Goal: Task Accomplishment & Management: Use online tool/utility

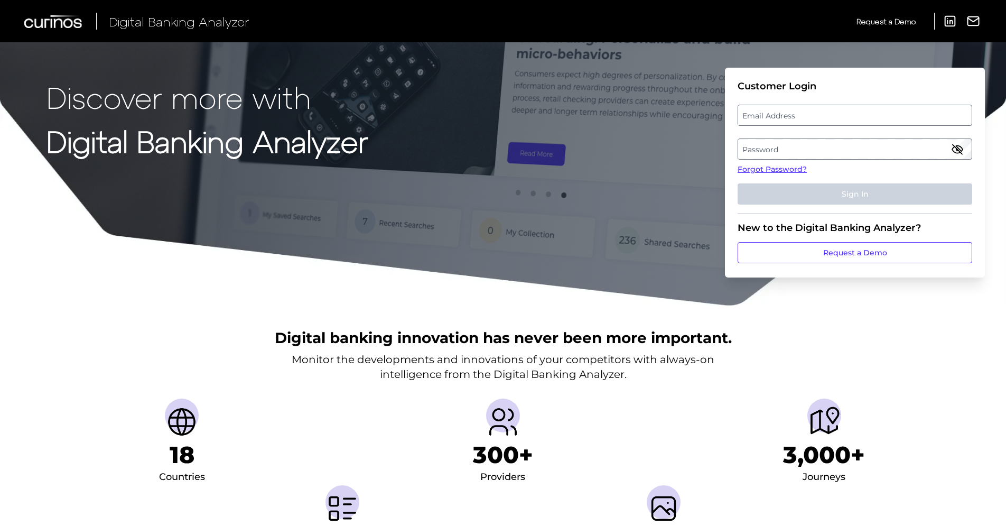
click at [833, 121] on label "Email Address" at bounding box center [854, 115] width 233 height 19
click at [833, 121] on input "email" at bounding box center [855, 115] width 235 height 21
type input "w"
click at [756, 118] on label "Email Address" at bounding box center [854, 115] width 233 height 19
click at [756, 118] on input "email" at bounding box center [855, 115] width 235 height 21
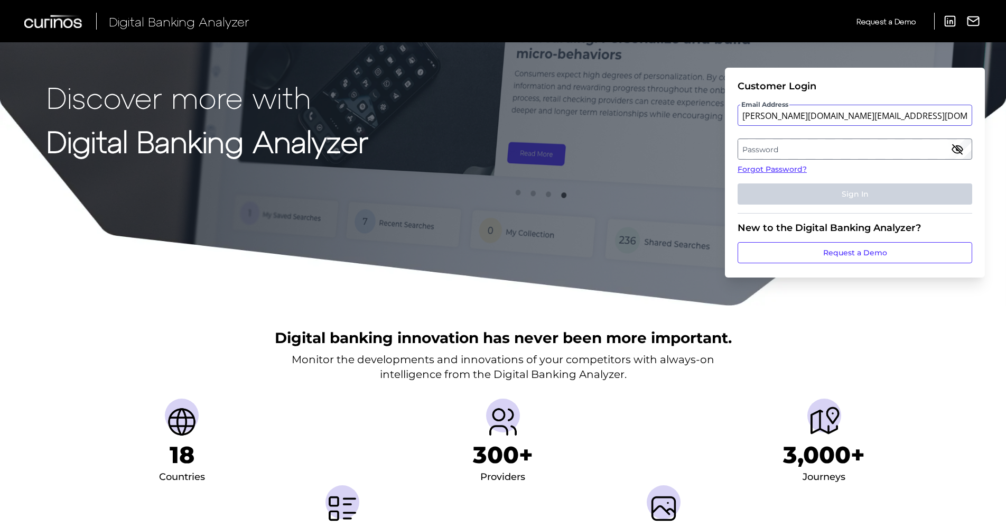
type input "[PERSON_NAME][DOMAIN_NAME][EMAIL_ADDRESS][DOMAIN_NAME]"
click at [769, 150] on label "Password" at bounding box center [854, 149] width 233 height 19
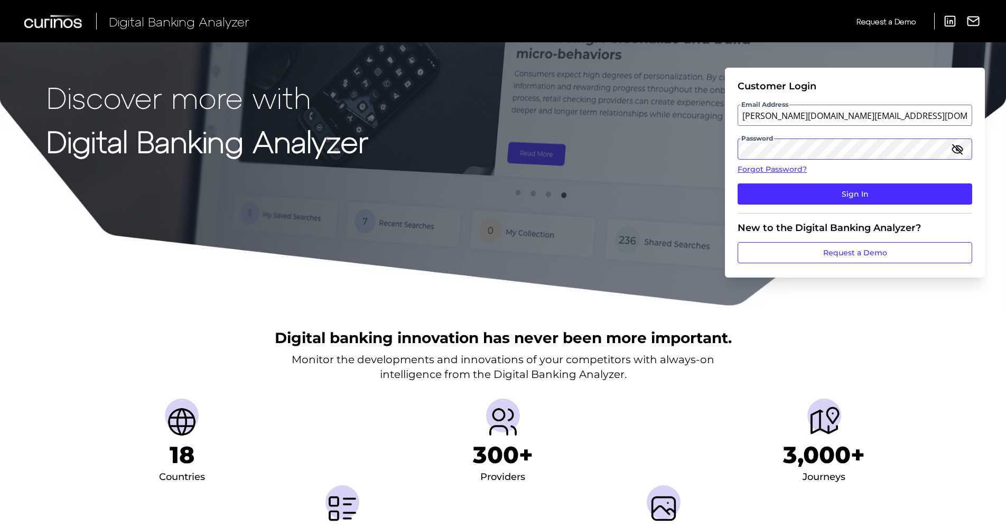
click at [738, 183] on button "Sign In" at bounding box center [855, 193] width 235 height 21
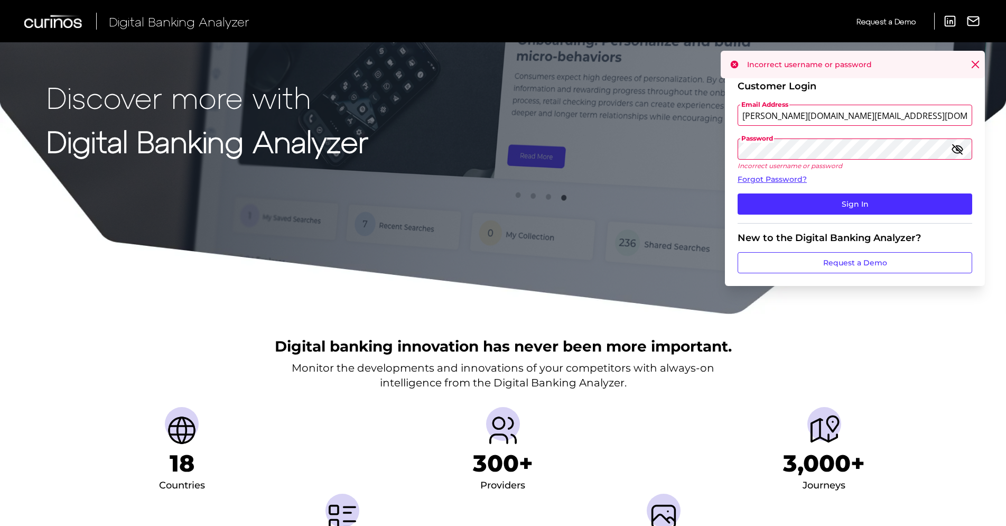
click at [698, 136] on div "Discover more with Digital Banking Analyzer Customer Login Email Address [PERSO…" at bounding box center [503, 157] width 1006 height 315
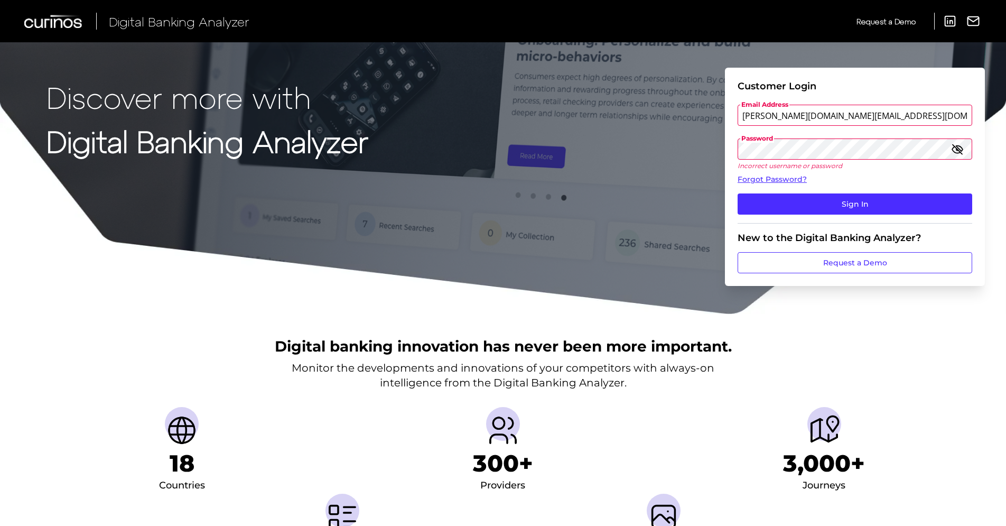
click at [738, 193] on button "Sign In" at bounding box center [855, 203] width 235 height 21
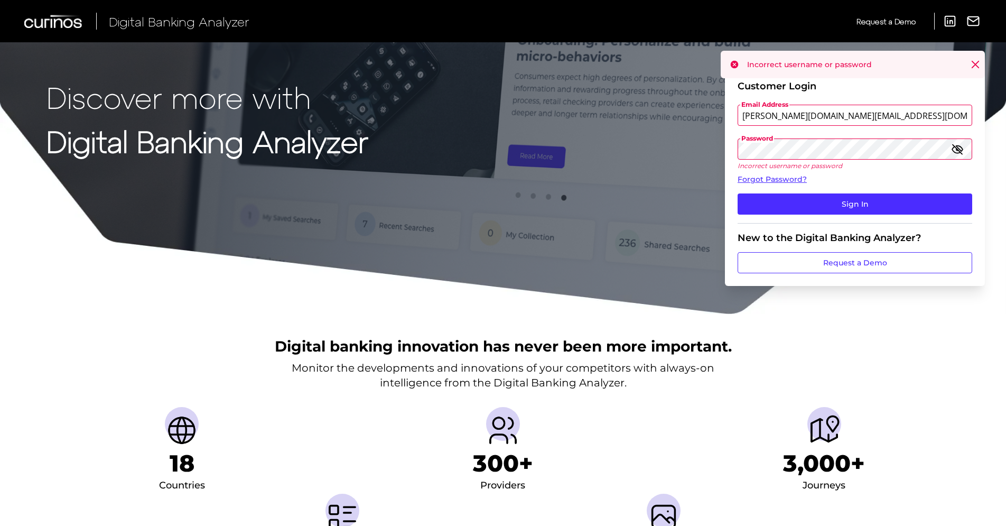
click at [689, 149] on div "Discover more with Digital Banking Analyzer Customer Login Email Address [PERSO…" at bounding box center [503, 157] width 1006 height 315
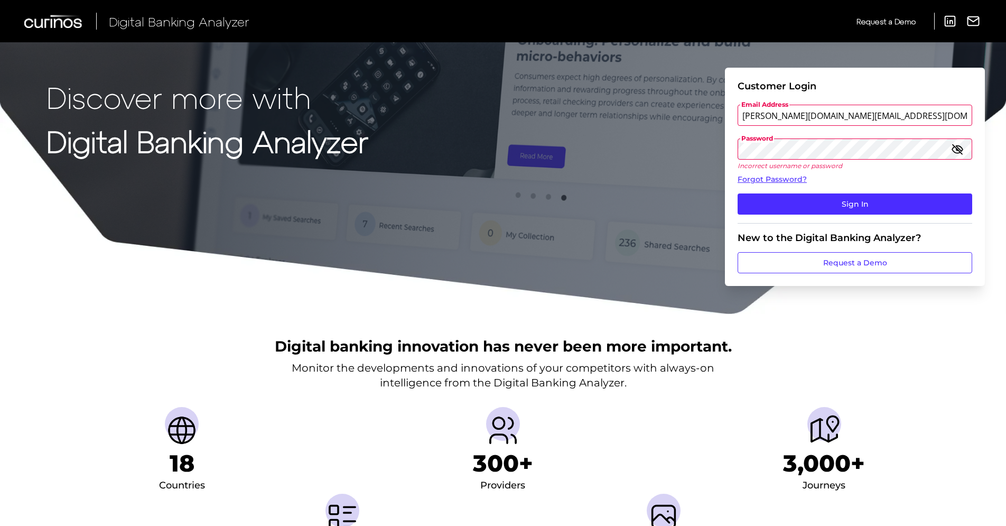
click at [738, 193] on button "Sign In" at bounding box center [855, 203] width 235 height 21
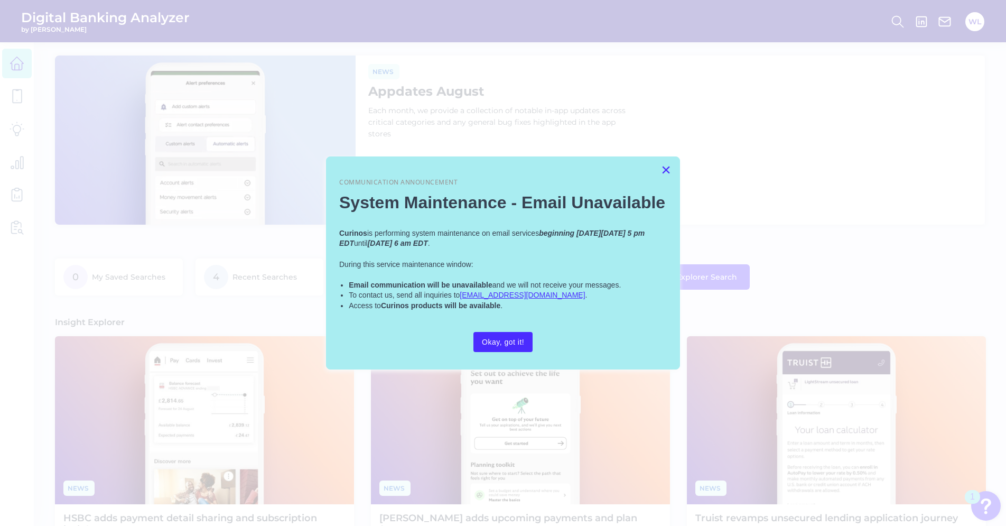
click at [668, 164] on button "×" at bounding box center [666, 169] width 10 height 17
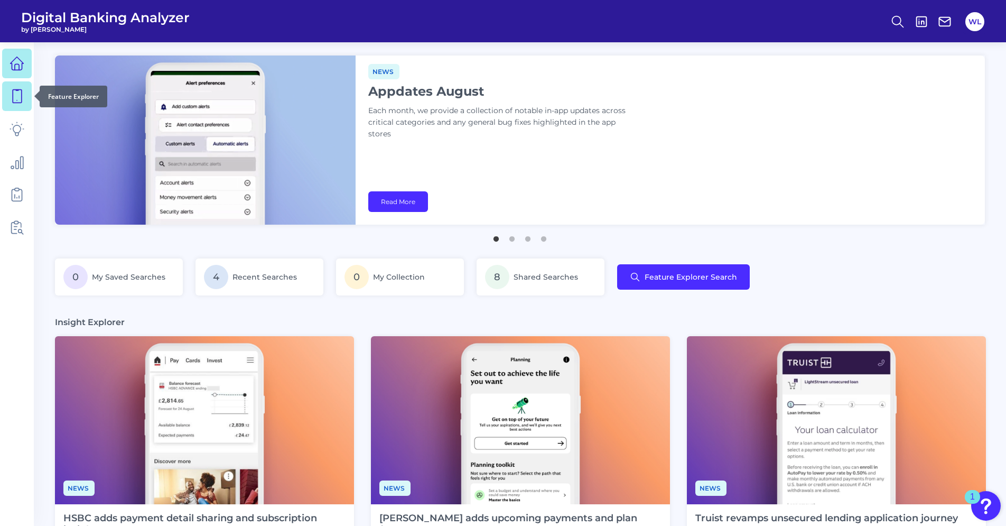
click at [7, 91] on link at bounding box center [17, 96] width 30 height 30
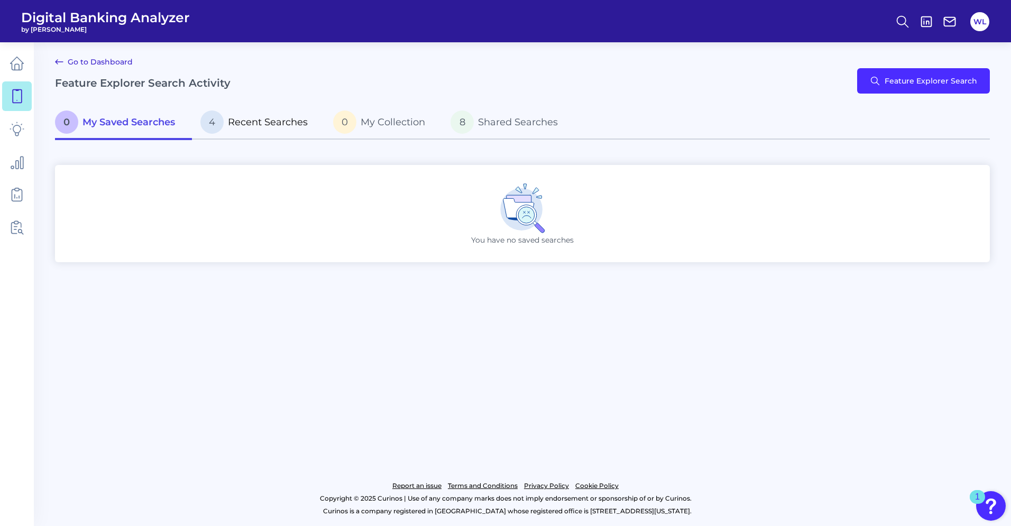
click at [253, 115] on p "4 Recent Searches" at bounding box center [253, 121] width 107 height 23
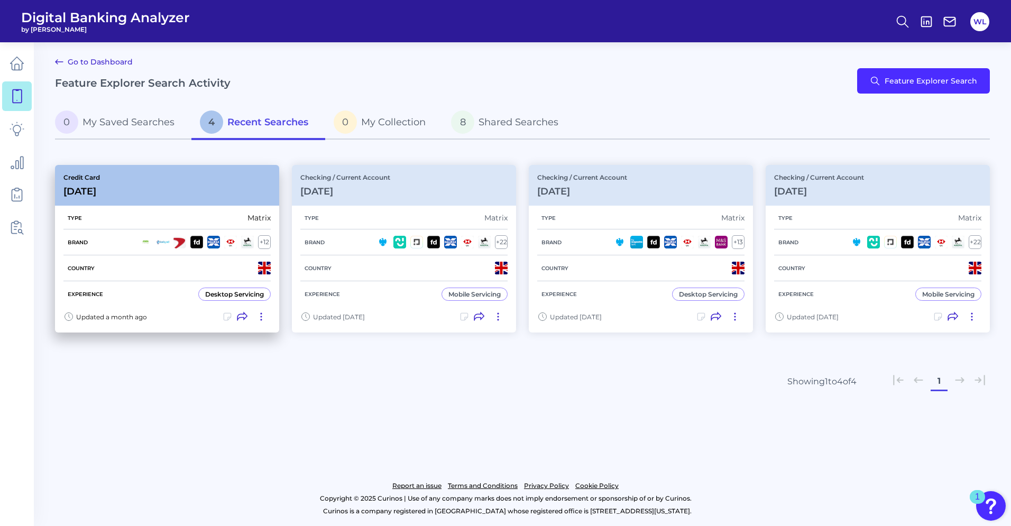
click at [152, 172] on div "Credit Card [DATE]" at bounding box center [167, 185] width 224 height 41
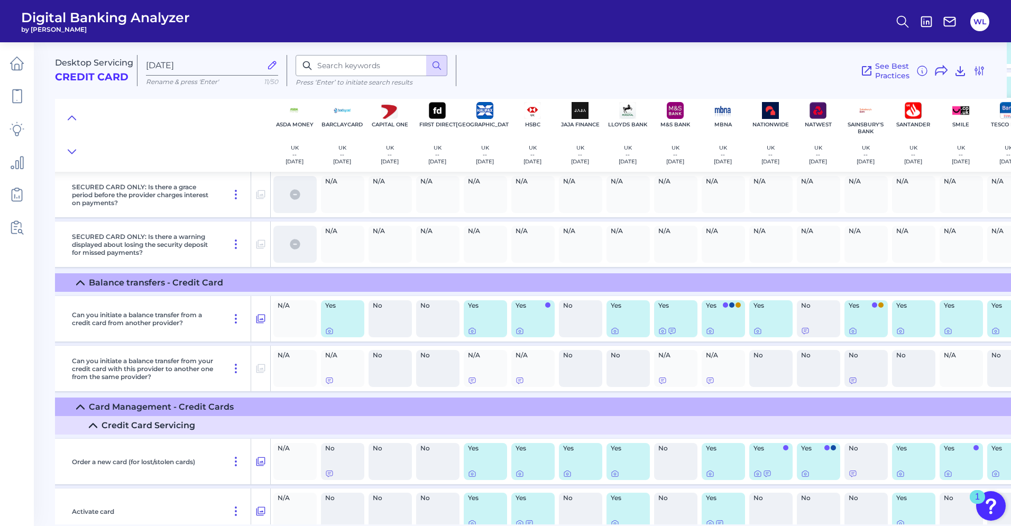
scroll to position [994, 84]
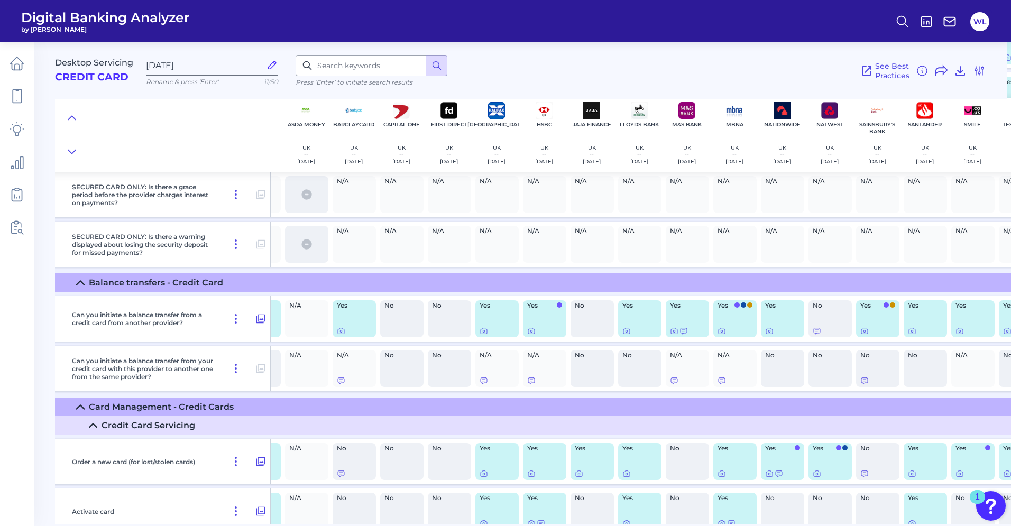
click at [627, 317] on div "Yes" at bounding box center [639, 318] width 43 height 37
click at [638, 323] on div "Yes" at bounding box center [639, 318] width 43 height 37
click at [627, 329] on icon at bounding box center [626, 331] width 8 height 8
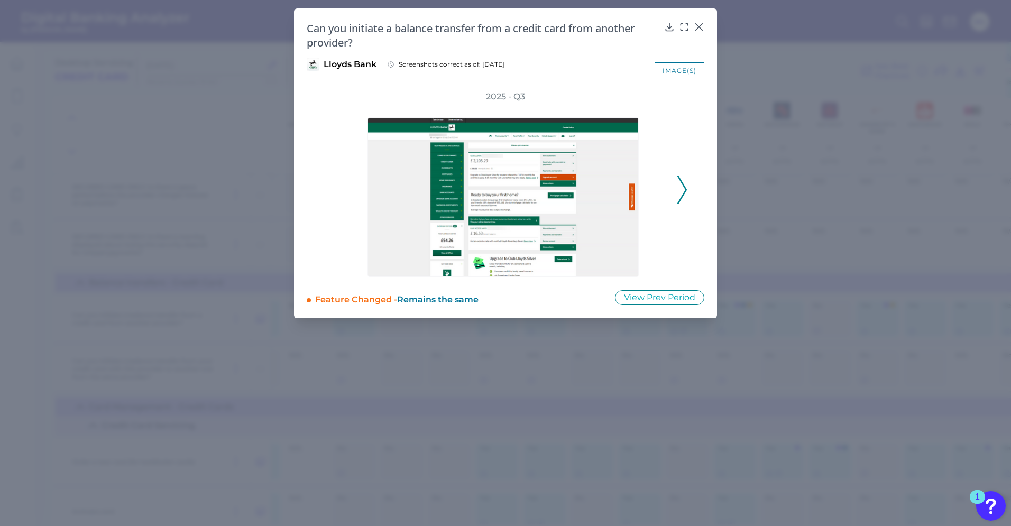
click at [682, 190] on icon at bounding box center [682, 189] width 10 height 29
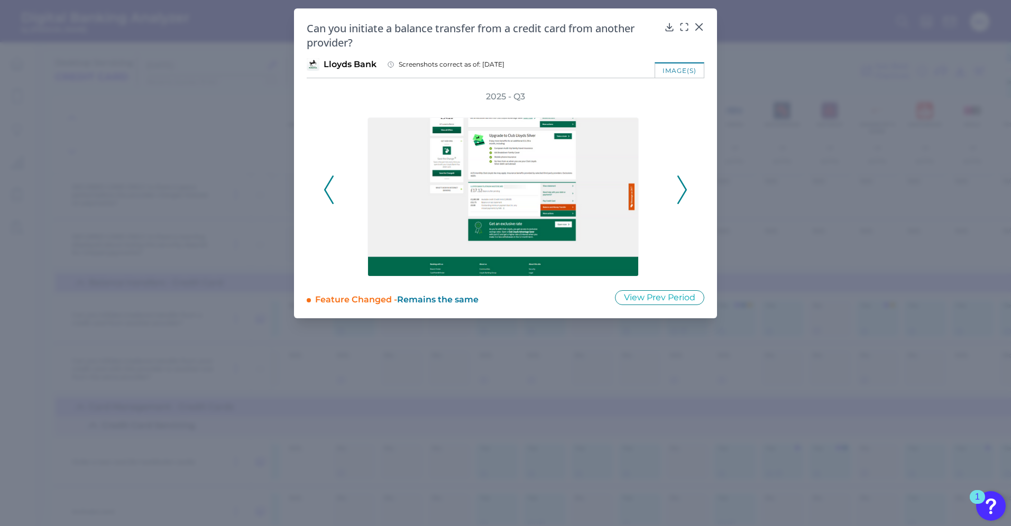
click at [682, 193] on icon at bounding box center [682, 189] width 10 height 29
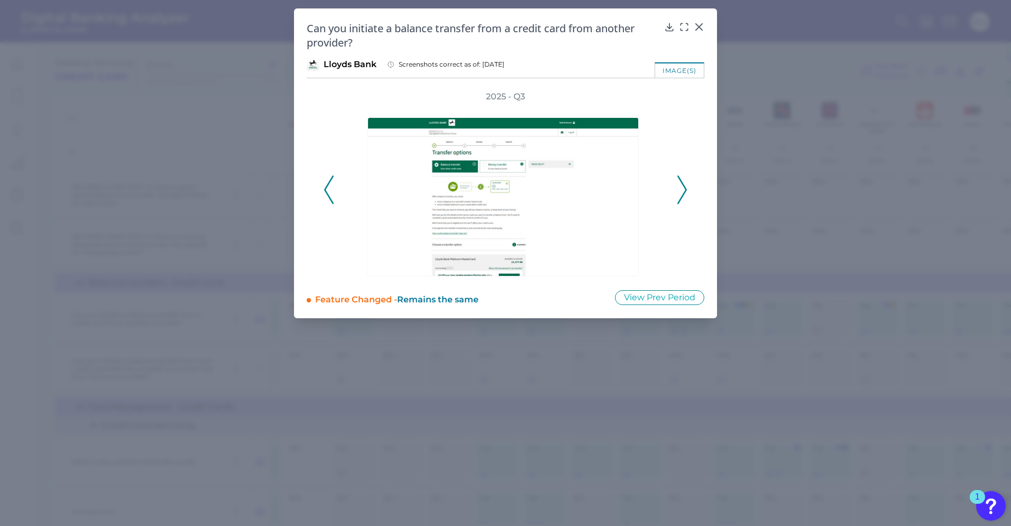
click at [364, 269] on div at bounding box center [505, 190] width 328 height 174
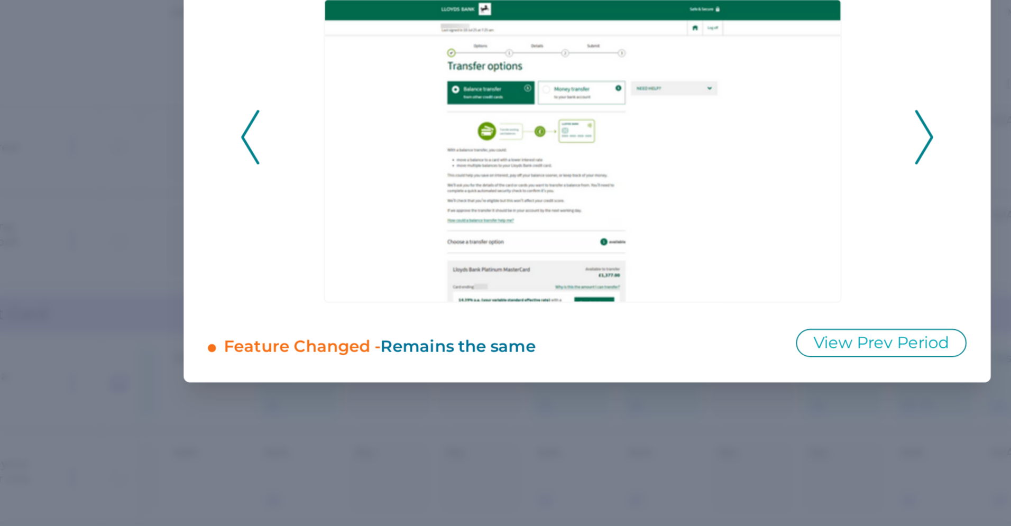
click at [687, 192] on button at bounding box center [682, 189] width 11 height 29
